Goal: Consume media (video, audio): Consume media (video, audio)

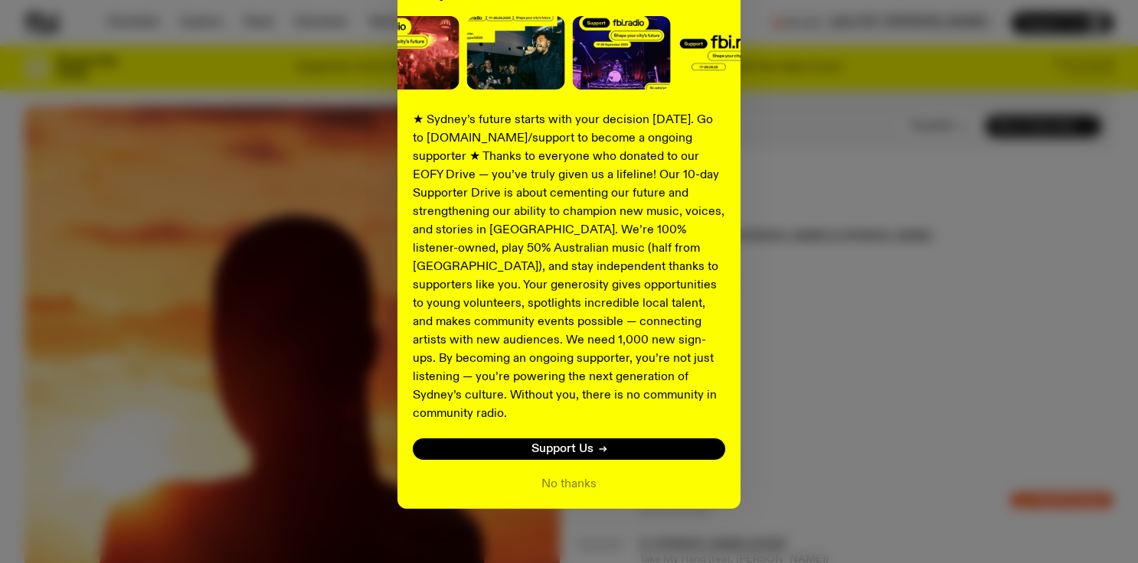
scroll to position [399, 0]
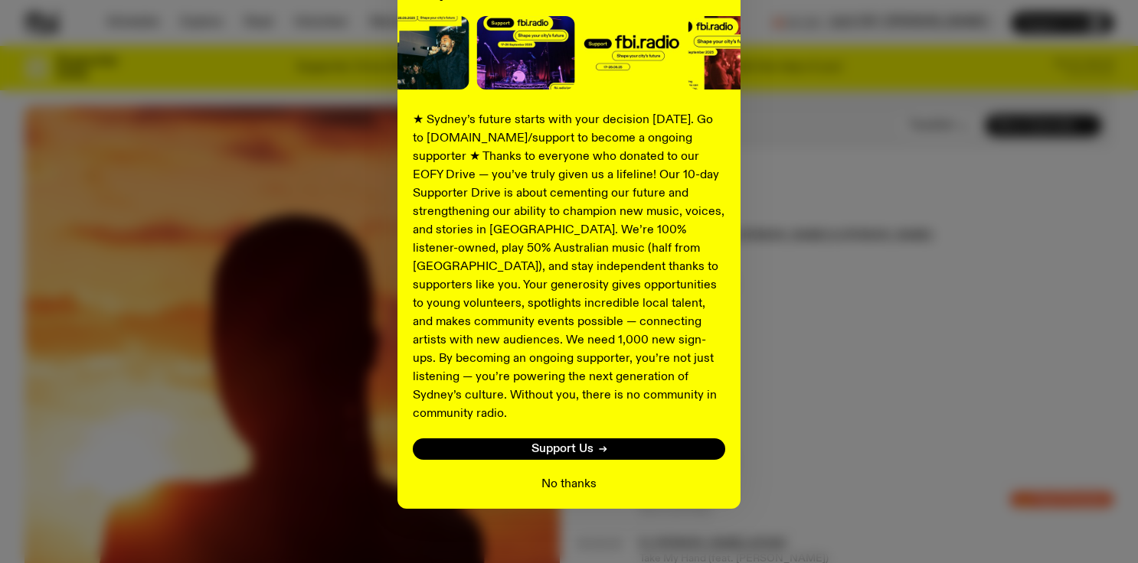
click at [571, 475] on button "No thanks" at bounding box center [568, 484] width 55 height 18
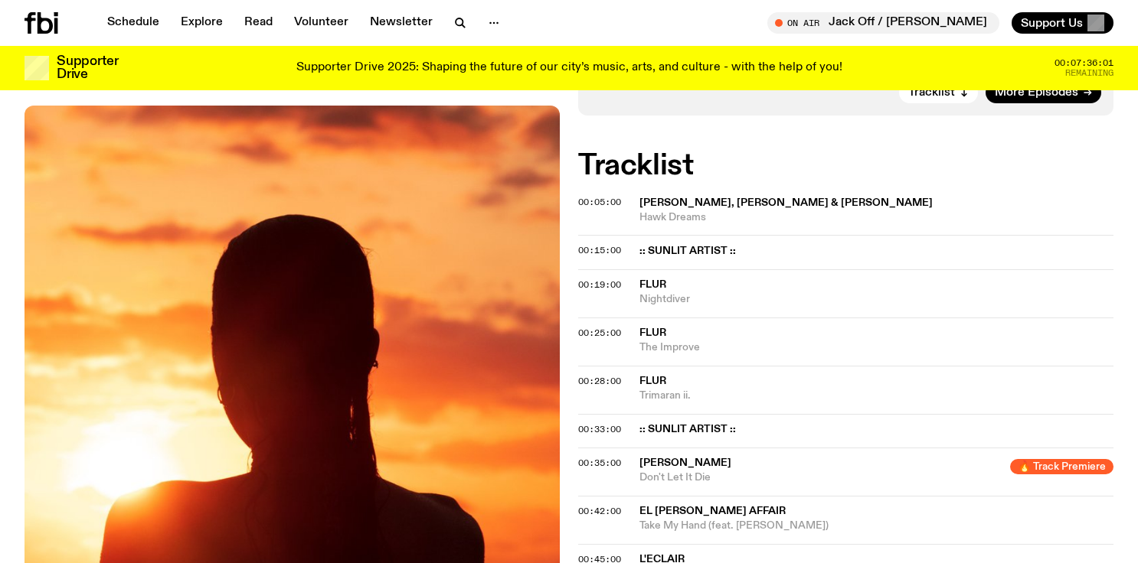
scroll to position [442, 0]
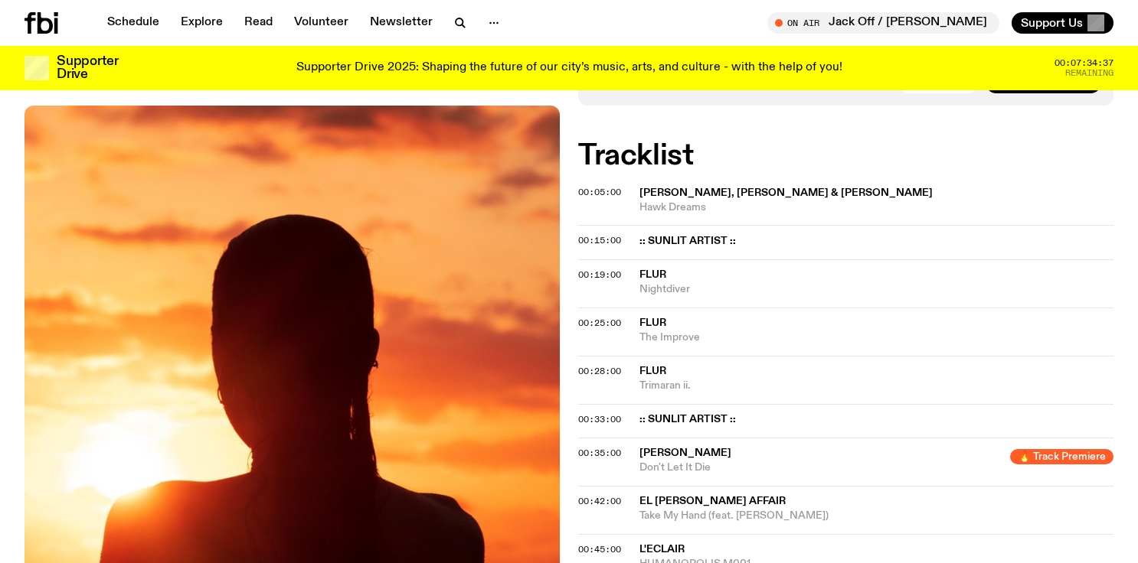
click at [748, 132] on div "Aired on 15.09.25 , 9:00pm Specialist Jazz Future Jazz Instrumental Experimenta…" at bounding box center [569, 476] width 1138 height 1245
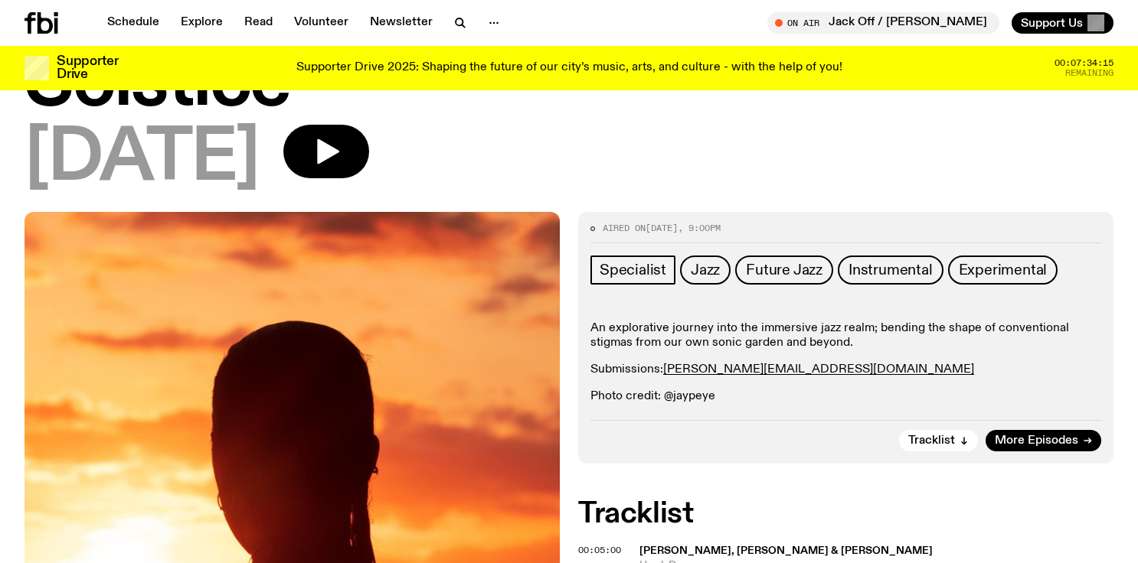
scroll to position [0, 0]
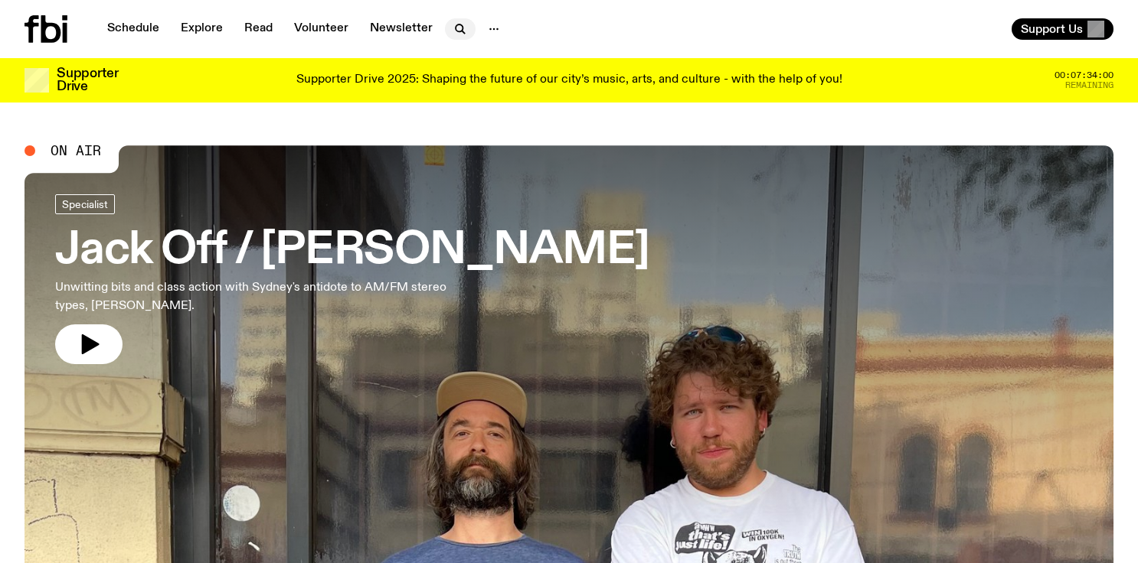
click at [458, 27] on icon "button" at bounding box center [458, 27] width 7 height 7
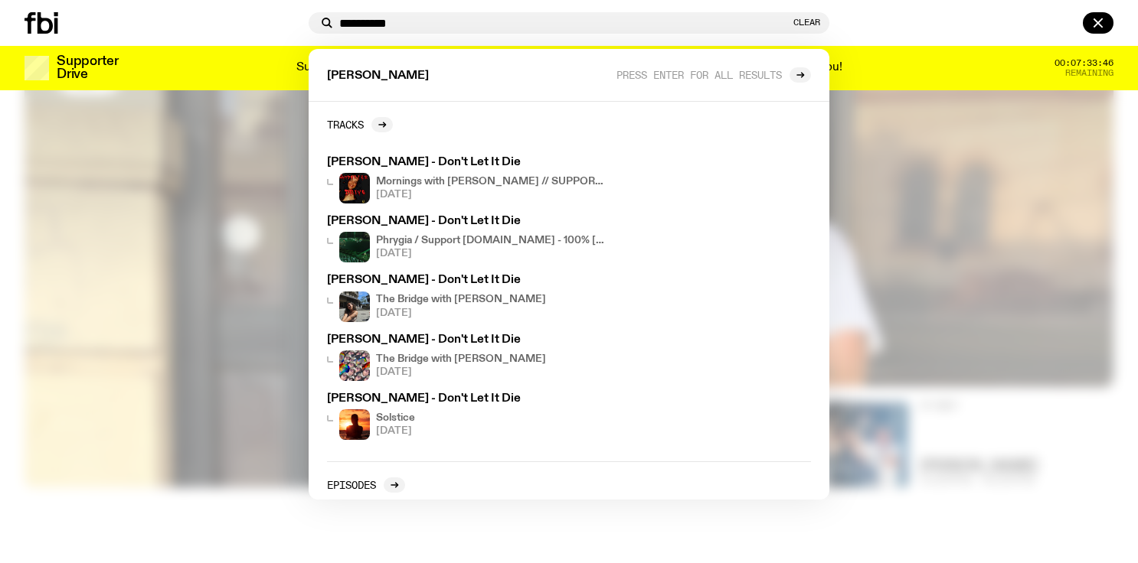
type input "**********"
click at [922, 21] on div at bounding box center [974, 22] width 278 height 21
click at [1100, 22] on icon "button" at bounding box center [1098, 23] width 18 height 18
